Goal: Task Accomplishment & Management: Use online tool/utility

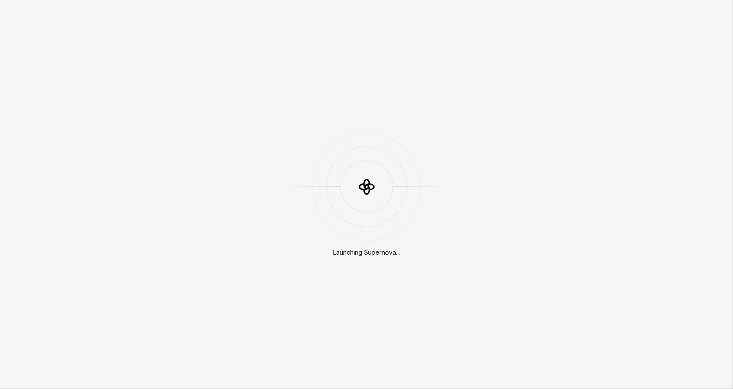
click at [417, 74] on div "Launching Supernova..." at bounding box center [366, 194] width 733 height 389
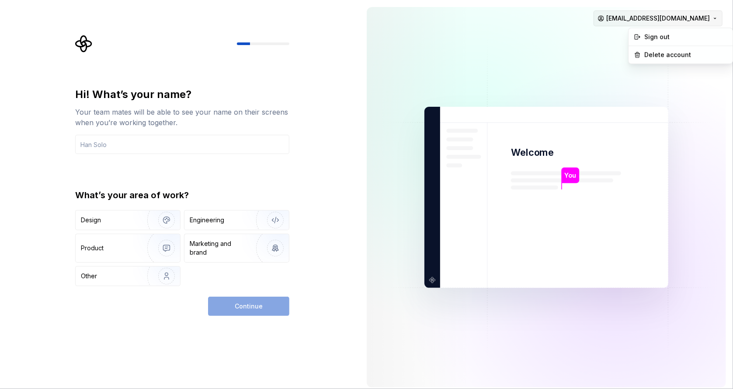
click at [669, 15] on html "Hi! What’s your name? Your team mates will be able to see your name on their sc…" at bounding box center [366, 194] width 733 height 389
click at [664, 35] on div "Sign out" at bounding box center [686, 37] width 83 height 9
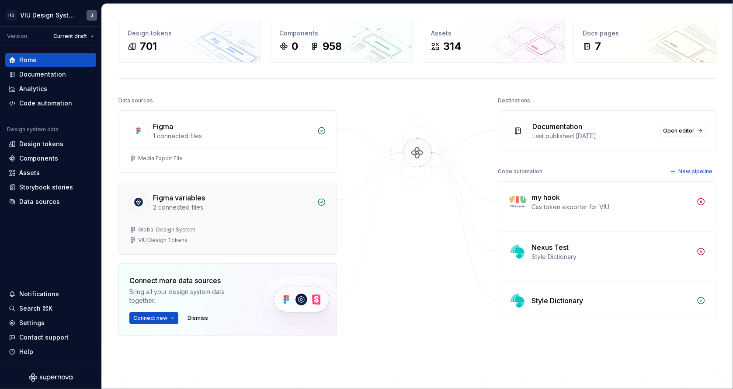
scroll to position [35, 0]
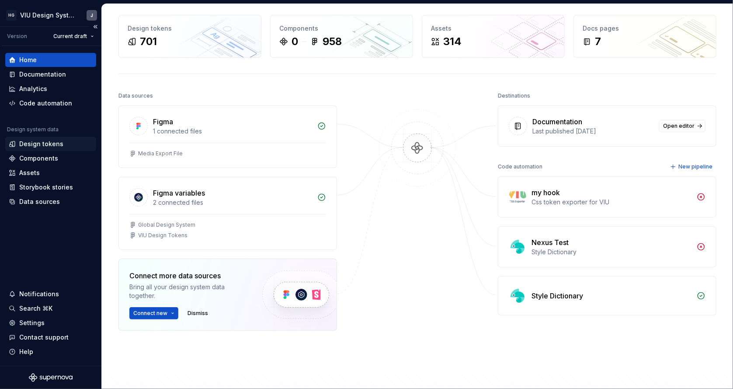
click at [46, 140] on div "Design tokens" at bounding box center [41, 144] width 44 height 9
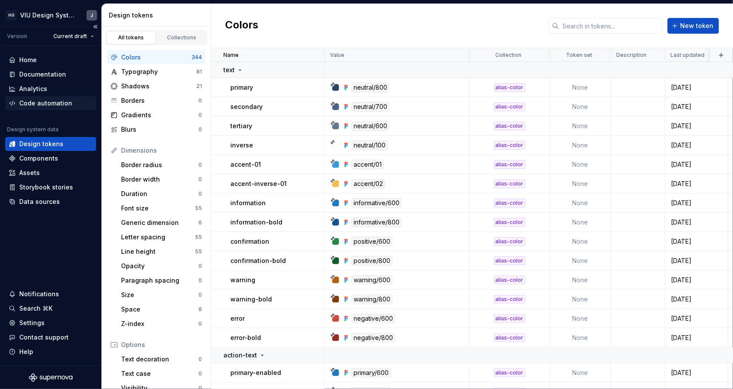
click at [54, 103] on div "Code automation" at bounding box center [45, 103] width 53 height 9
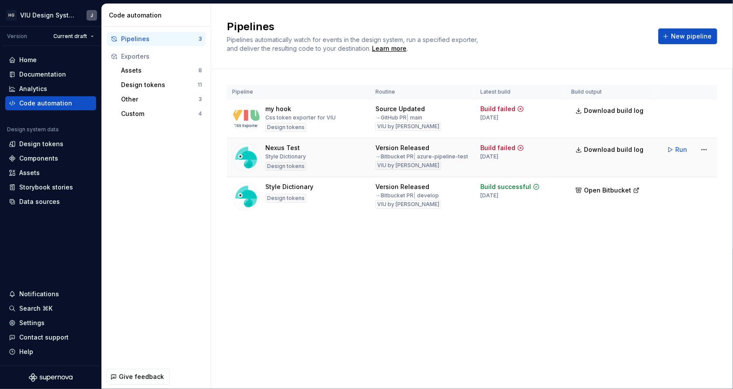
click at [645, 170] on td "Download build log" at bounding box center [610, 157] width 88 height 39
click at [671, 154] on button "Run" at bounding box center [678, 150] width 30 height 16
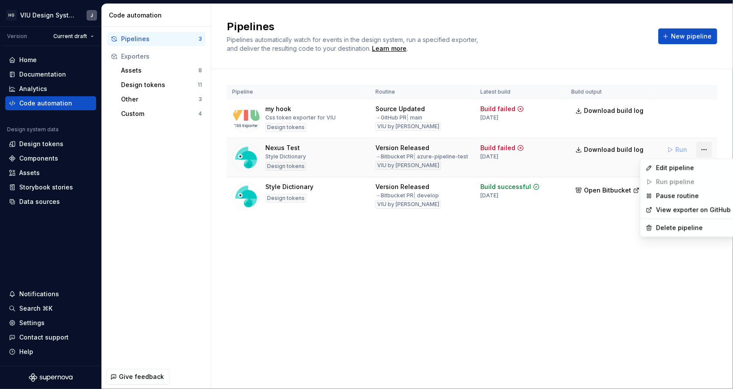
click at [701, 153] on html "HG VIU Design System J Version Current draft Home Documentation Analytics Code …" at bounding box center [366, 194] width 733 height 389
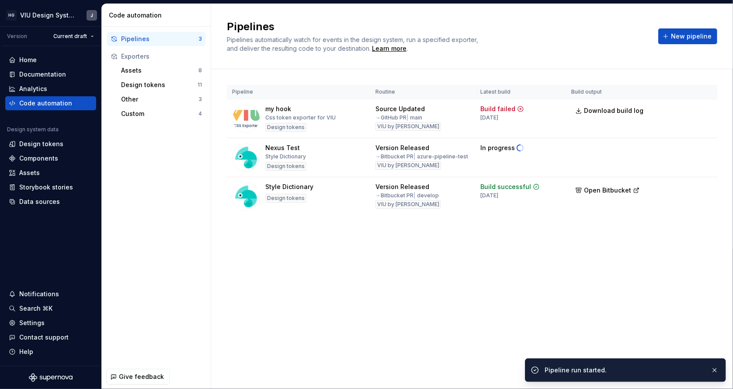
click at [581, 227] on html "HG VIU Design System J Version Current draft Home Documentation Analytics Code …" at bounding box center [366, 194] width 733 height 389
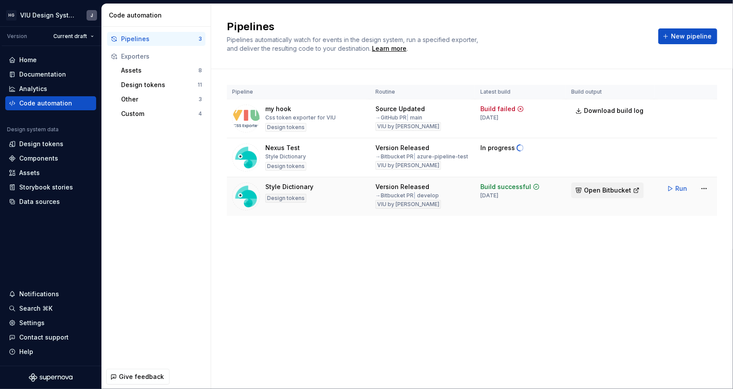
click at [586, 195] on button "Open Bitbucket" at bounding box center [608, 190] width 73 height 16
click at [453, 264] on div "Pipelines Pipelines automatically watch for events in the design system, run a …" at bounding box center [472, 196] width 522 height 385
click at [37, 141] on div "Design tokens" at bounding box center [41, 144] width 44 height 9
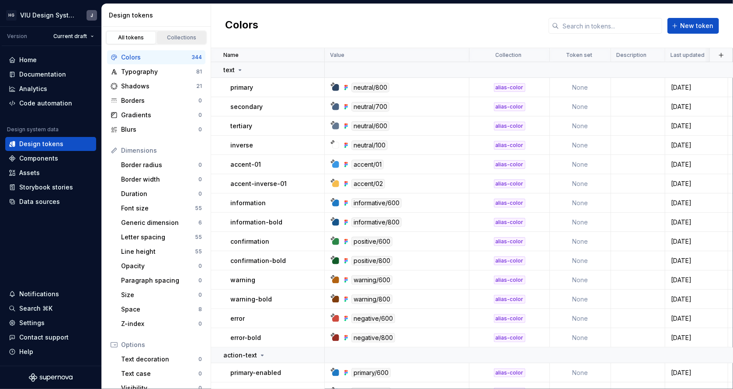
click at [163, 39] on div "Collections" at bounding box center [182, 37] width 44 height 7
click at [185, 38] on div "Collections" at bounding box center [182, 37] width 44 height 7
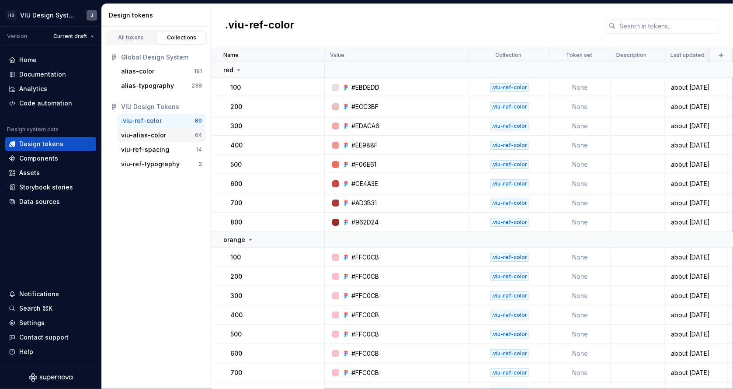
click at [135, 136] on div "viu-alias-color" at bounding box center [143, 135] width 45 height 9
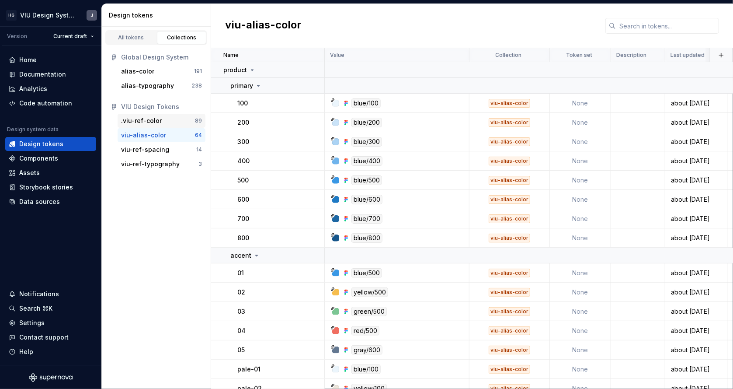
click at [142, 123] on div ".viu-ref-color" at bounding box center [141, 120] width 41 height 9
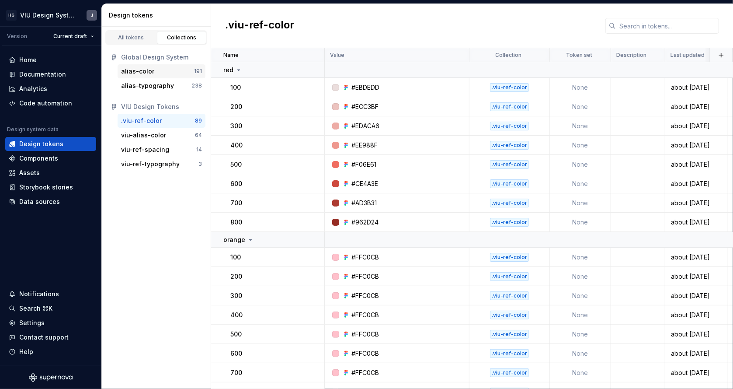
click at [154, 68] on div "alias-color" at bounding box center [157, 71] width 73 height 9
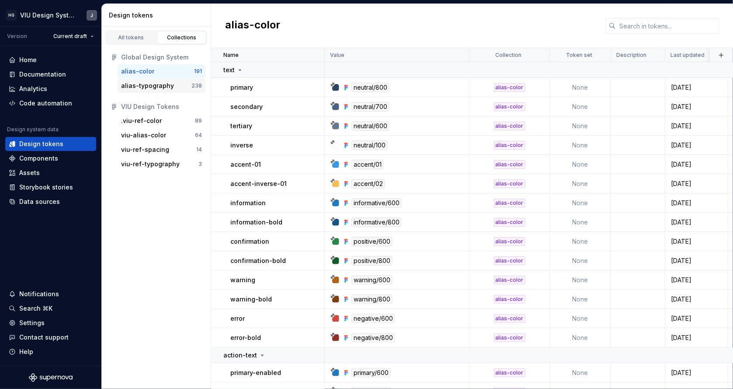
click at [156, 91] on div "alias-typography 238" at bounding box center [162, 86] width 88 height 14
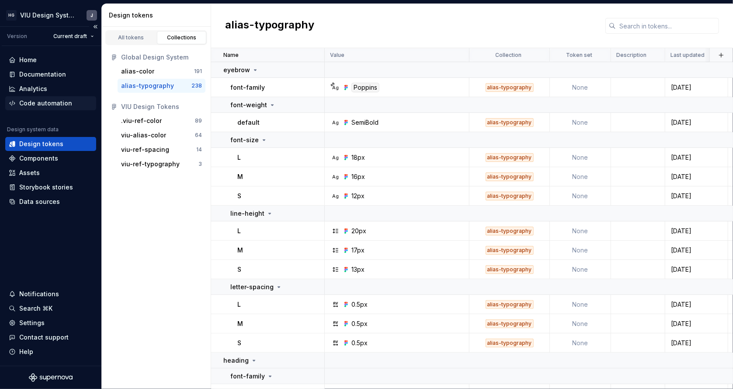
click at [48, 103] on div "Code automation" at bounding box center [45, 103] width 53 height 9
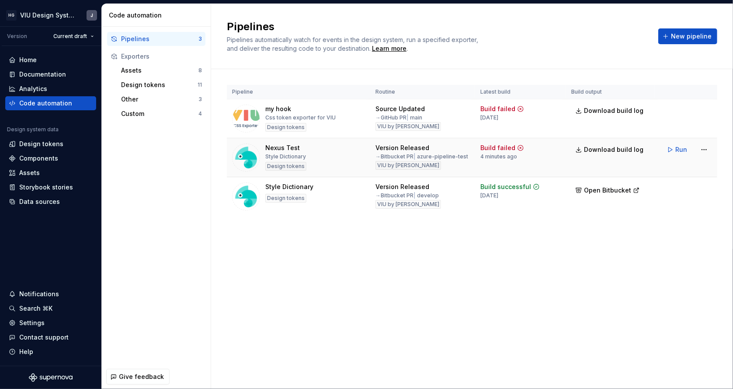
click at [247, 151] on img at bounding box center [246, 157] width 28 height 28
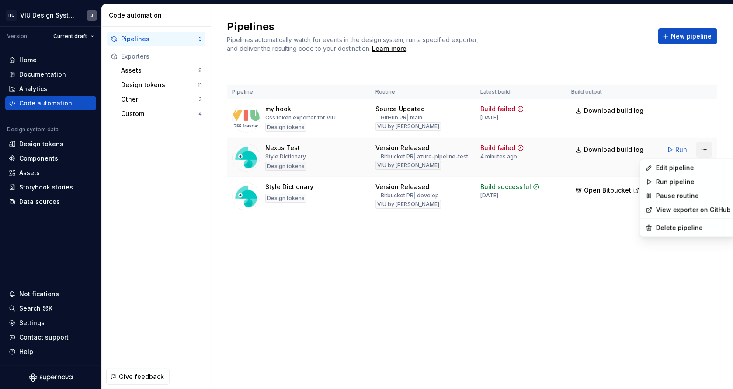
click at [702, 149] on html "HG VIU Design System J Version Current draft Home Documentation Analytics Code …" at bounding box center [366, 194] width 733 height 389
click at [674, 164] on div "Edit pipeline" at bounding box center [693, 168] width 75 height 9
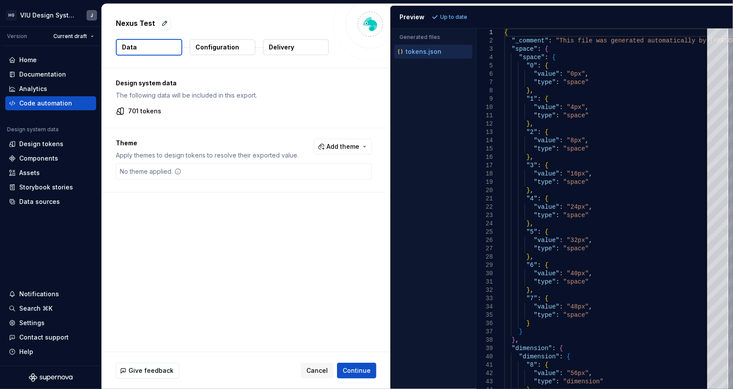
click at [339, 172] on div "No theme applied." at bounding box center [244, 171] width 256 height 17
drag, startPoint x: 167, startPoint y: 169, endPoint x: 349, endPoint y: 166, distance: 182.0
click at [169, 169] on div "No theme applied." at bounding box center [150, 172] width 69 height 16
click at [356, 149] on span "Add theme" at bounding box center [343, 146] width 33 height 9
click at [280, 161] on input "c" at bounding box center [320, 165] width 104 height 16
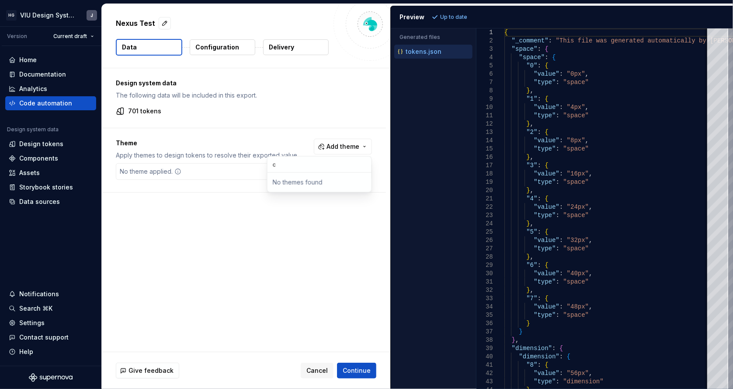
click at [280, 161] on input "c" at bounding box center [320, 165] width 104 height 16
type input "v"
drag, startPoint x: 220, startPoint y: 230, endPoint x: 336, endPoint y: 226, distance: 116.0
click at [221, 230] on html "HG VIU Design System J Version Current draft Home Documentation Analytics Code …" at bounding box center [366, 194] width 733 height 389
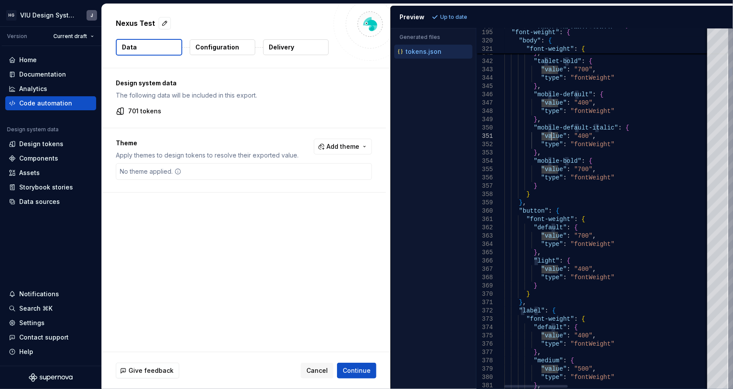
type textarea "**********"
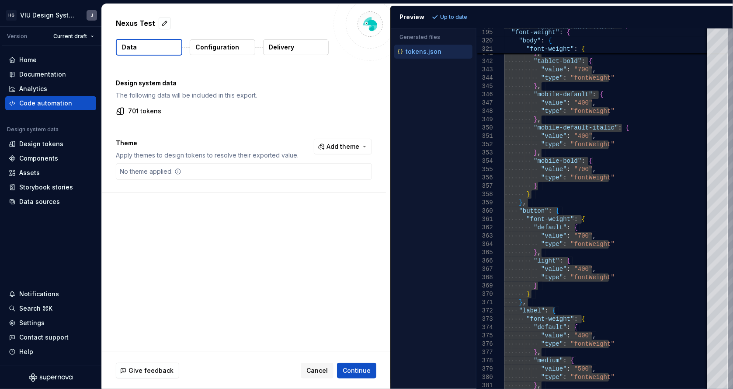
click at [224, 178] on div "No theme applied." at bounding box center [244, 171] width 256 height 17
click at [233, 174] on div "No theme applied." at bounding box center [244, 171] width 256 height 17
click at [330, 150] on span "Add theme" at bounding box center [343, 146] width 33 height 9
click at [315, 186] on div "No themes found" at bounding box center [319, 183] width 101 height 16
click at [314, 163] on input "v" at bounding box center [320, 165] width 104 height 16
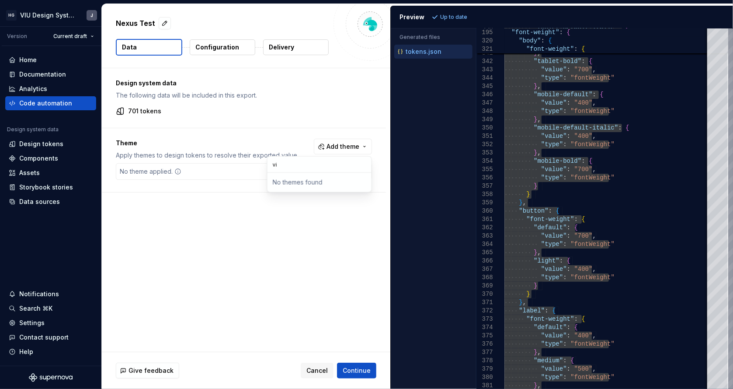
type input "viu"
click at [37, 145] on html "HG VIU Design System J Version Current draft Home Documentation Analytics Code …" at bounding box center [366, 194] width 733 height 389
click at [37, 145] on div "Design tokens" at bounding box center [41, 144] width 44 height 9
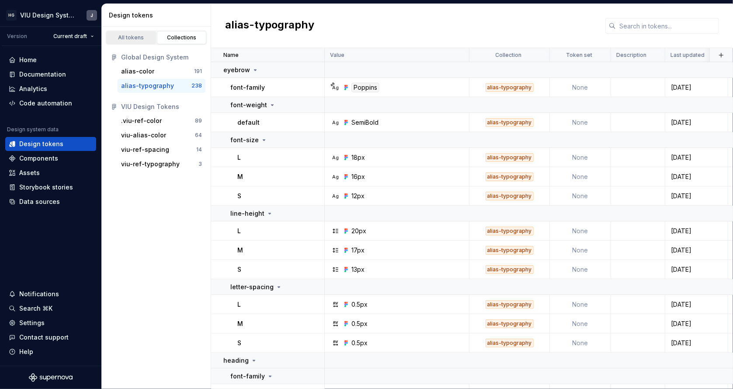
click at [138, 39] on div "All tokens" at bounding box center [131, 37] width 44 height 7
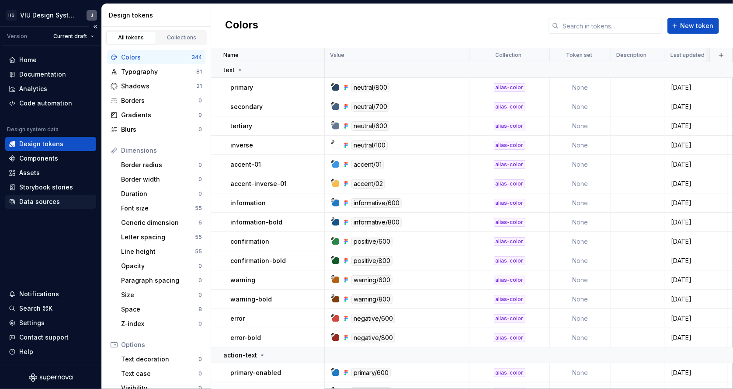
drag, startPoint x: 42, startPoint y: 210, endPoint x: 38, endPoint y: 205, distance: 6.3
click at [38, 205] on div "Home Documentation Analytics Code automation Design system data Design tokens C…" at bounding box center [50, 206] width 101 height 320
click at [38, 205] on div "Data sources" at bounding box center [39, 201] width 41 height 9
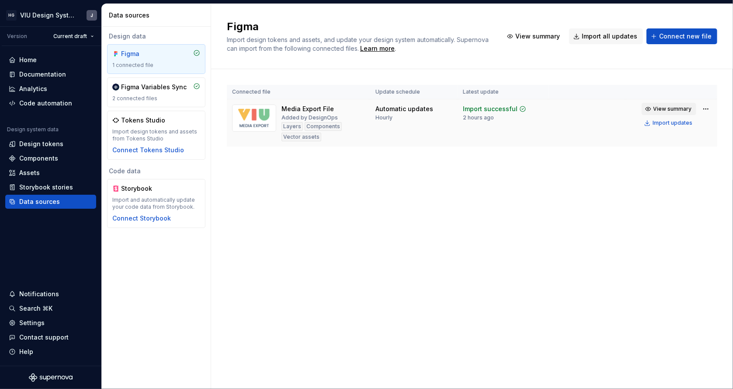
click at [666, 107] on span "View summary" at bounding box center [673, 108] width 38 height 7
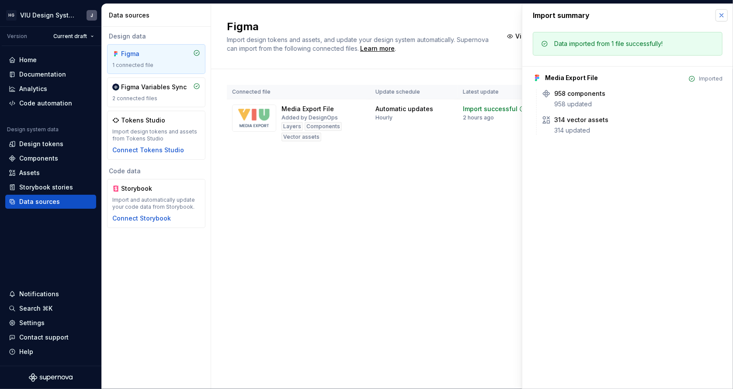
click at [725, 15] on button "button" at bounding box center [722, 15] width 12 height 12
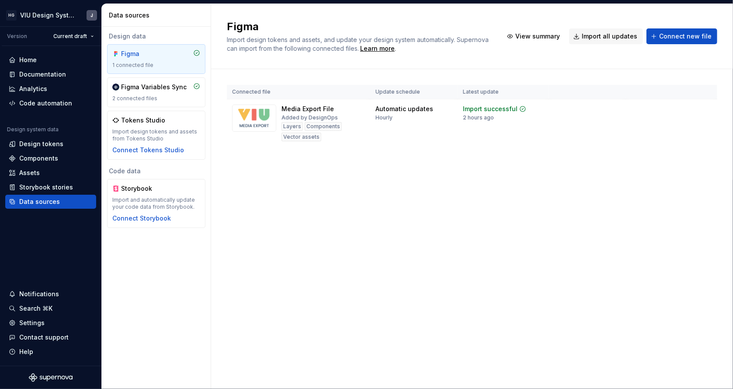
click at [615, 24] on div "Figma Import design tokens and assets, and update your design system automatica…" at bounding box center [472, 36] width 491 height 33
